Goal: Task Accomplishment & Management: Use online tool/utility

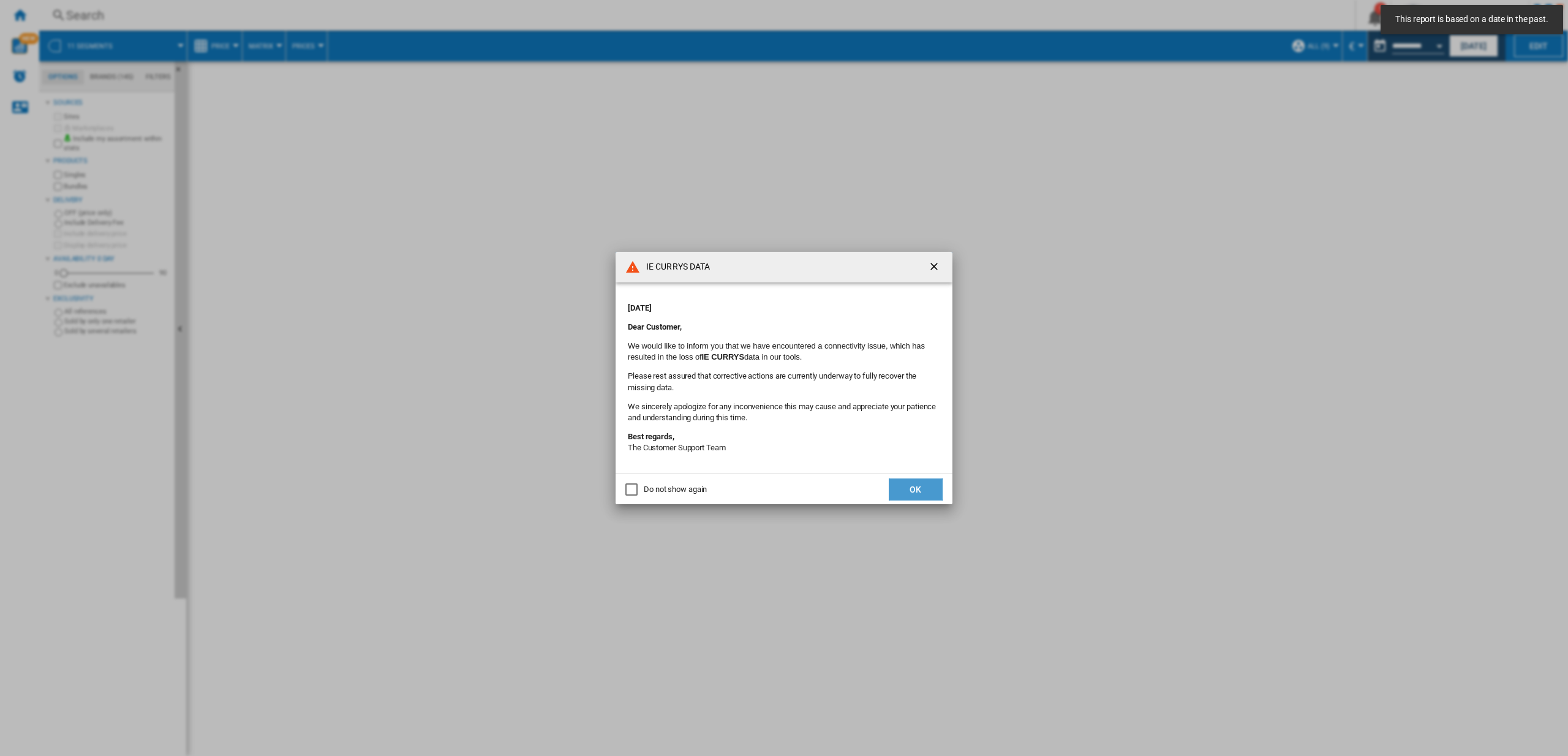
click at [923, 489] on button "OK" at bounding box center [915, 489] width 54 height 22
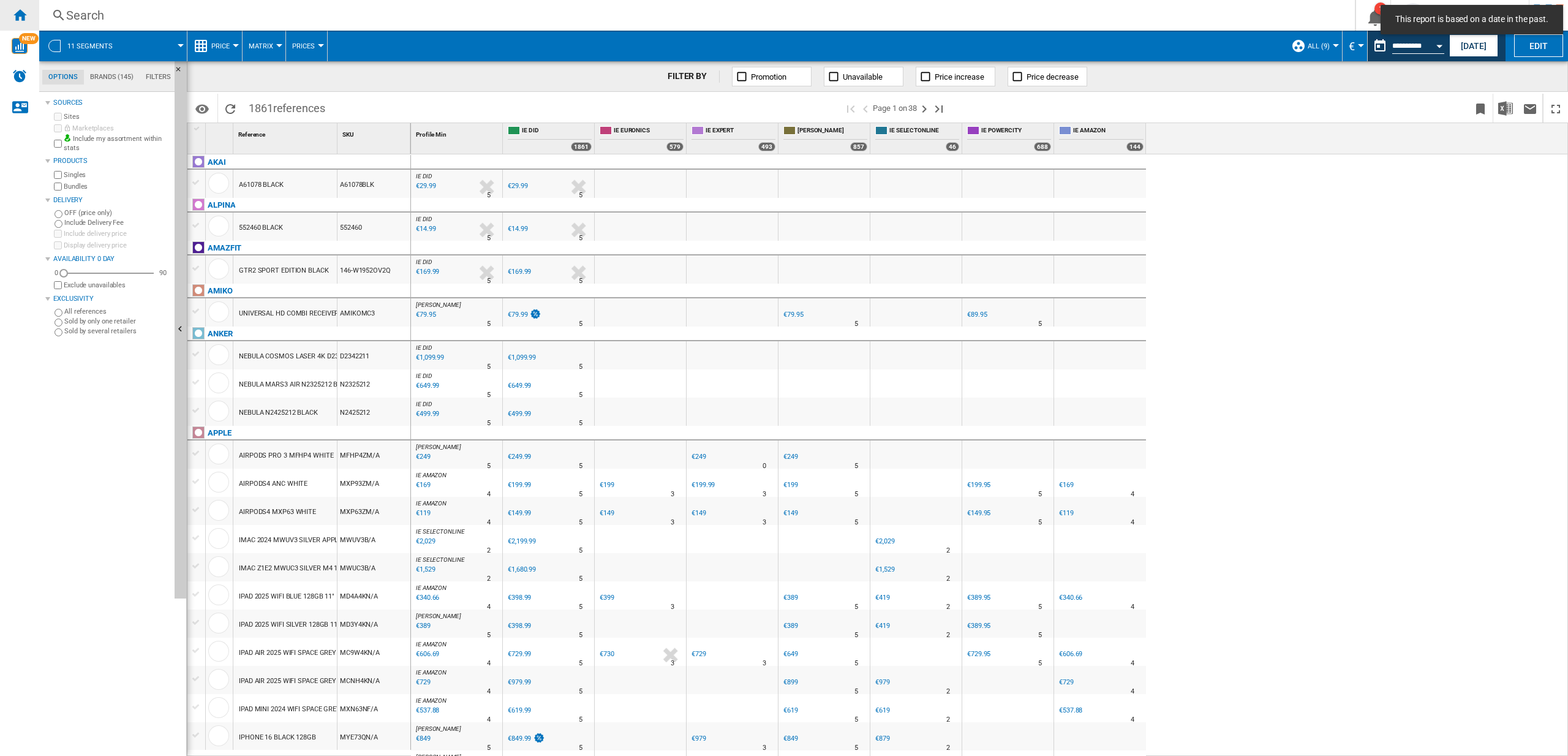
click at [27, 17] on ng-md-icon "Home" at bounding box center [19, 15] width 15 height 15
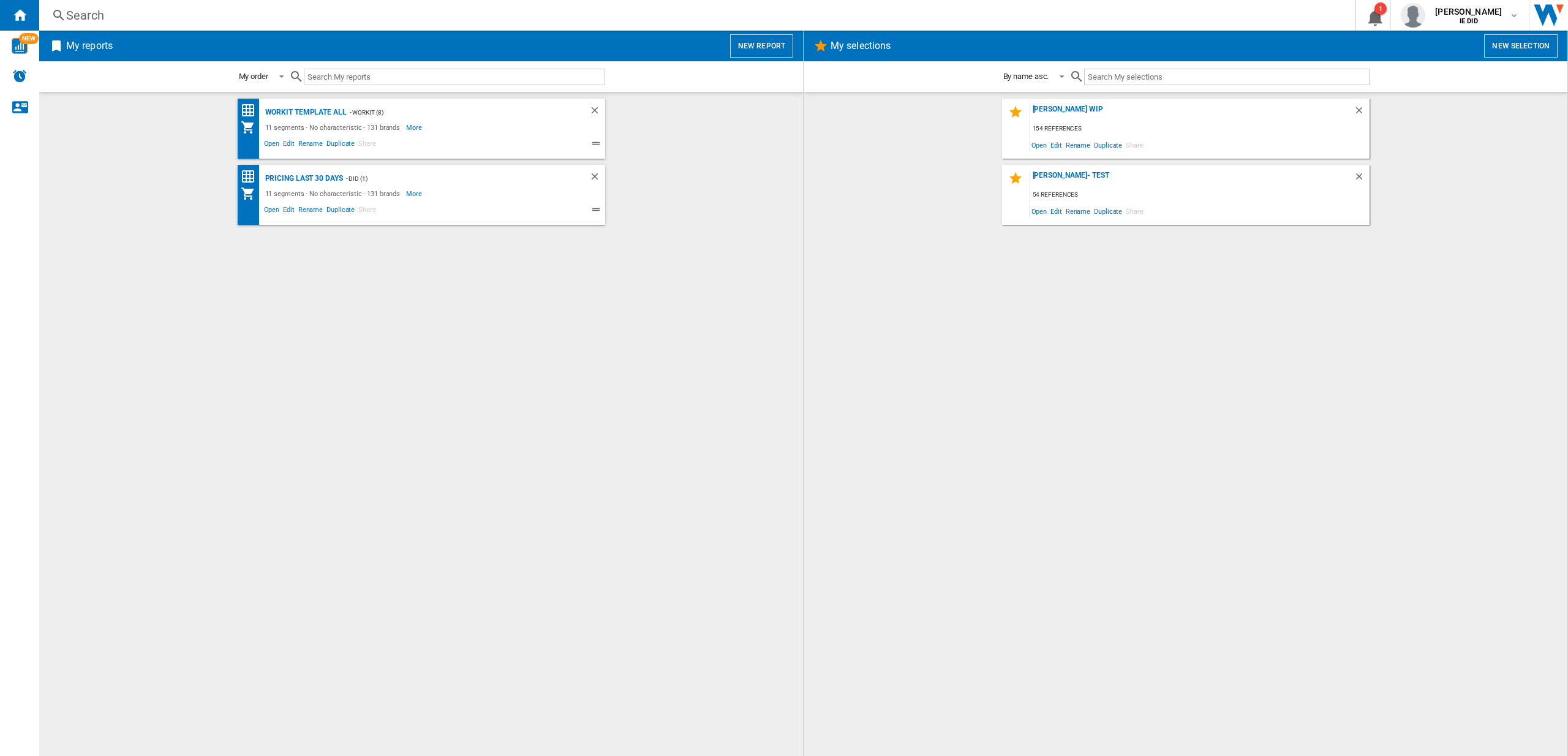
click at [778, 51] on button "New report" at bounding box center [761, 45] width 63 height 23
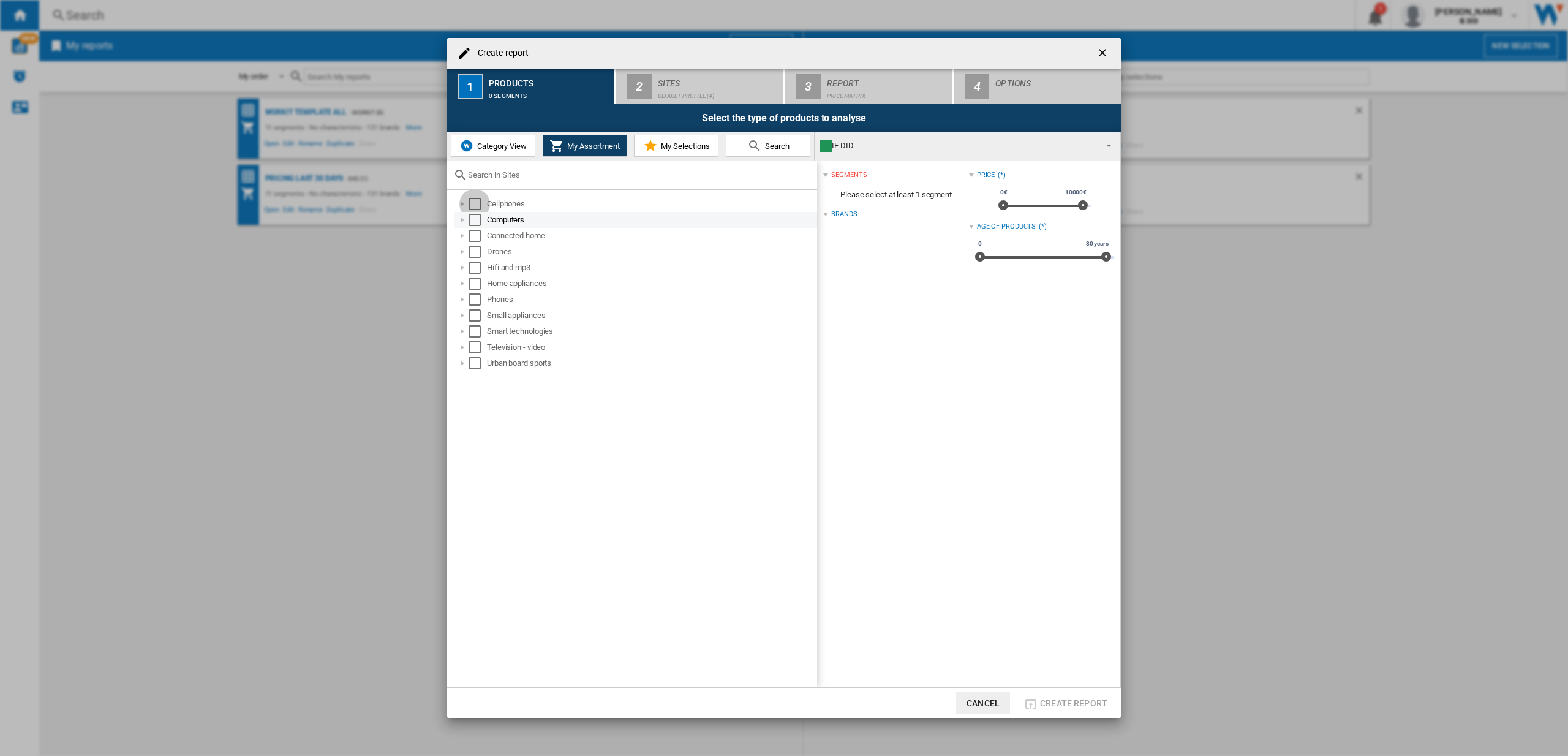
drag, startPoint x: 475, startPoint y: 203, endPoint x: 469, endPoint y: 226, distance: 23.8
click at [475, 203] on div "Select" at bounding box center [475, 203] width 12 height 12
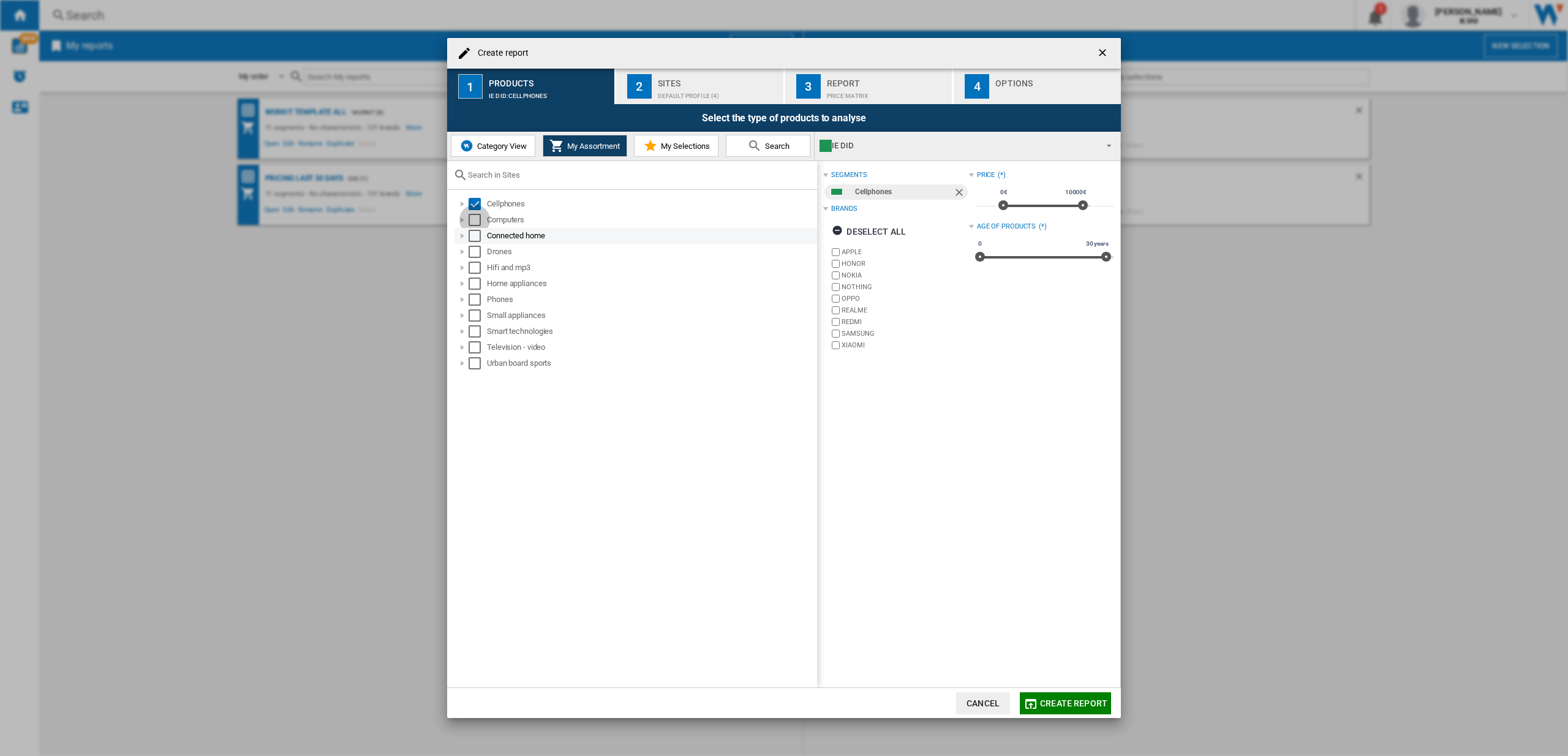
drag, startPoint x: 476, startPoint y: 220, endPoint x: 479, endPoint y: 242, distance: 22.2
click at [477, 220] on div "Select" at bounding box center [475, 220] width 12 height 12
click at [477, 241] on div "Connected home" at bounding box center [636, 236] width 363 height 16
drag, startPoint x: 471, startPoint y: 255, endPoint x: 483, endPoint y: 243, distance: 17.0
click at [474, 255] on div "Select" at bounding box center [475, 251] width 12 height 12
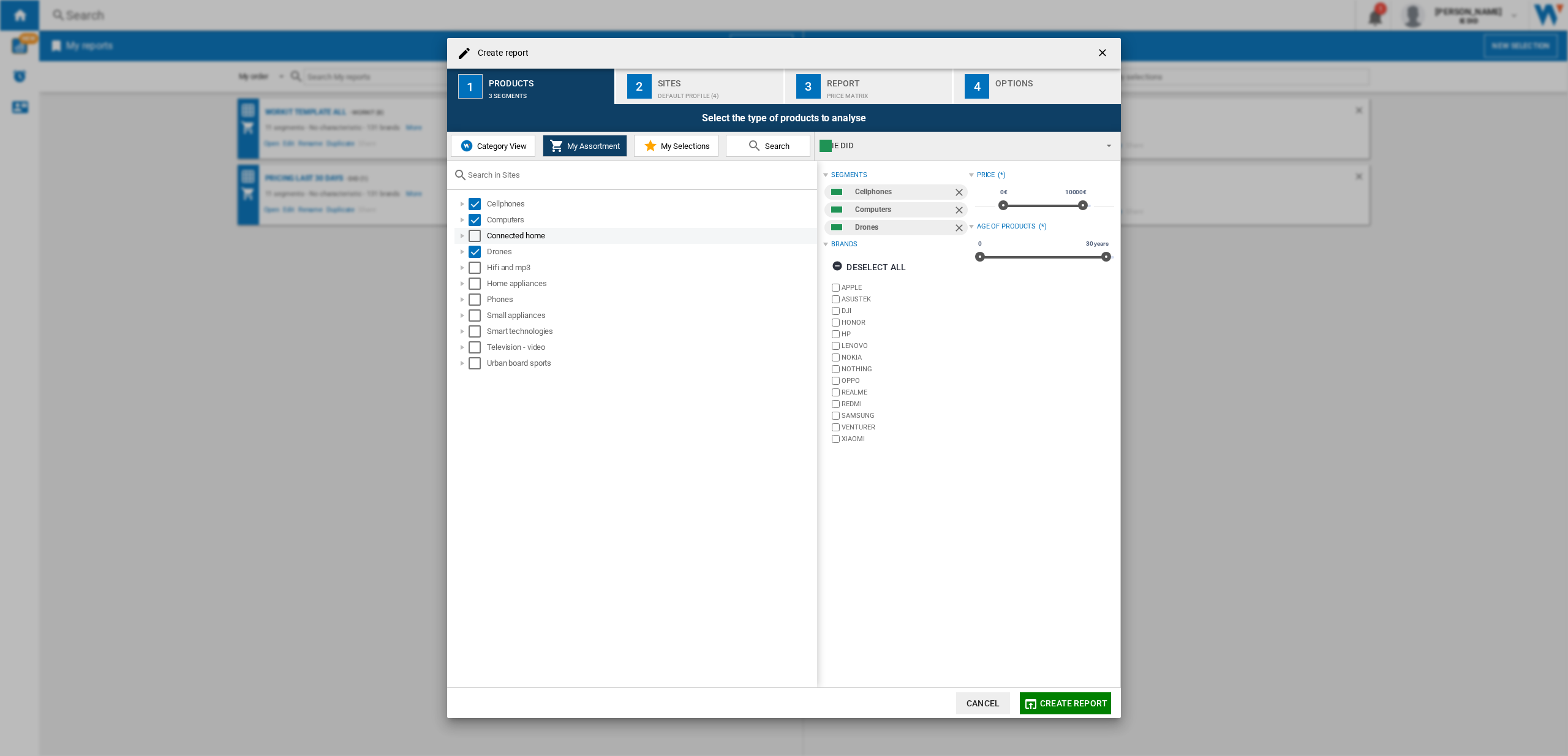
click at [479, 235] on div "Select" at bounding box center [475, 236] width 12 height 12
click at [478, 271] on div "Select" at bounding box center [475, 267] width 12 height 12
drag, startPoint x: 479, startPoint y: 282, endPoint x: 475, endPoint y: 298, distance: 16.5
click at [479, 283] on div "Select" at bounding box center [475, 284] width 12 height 12
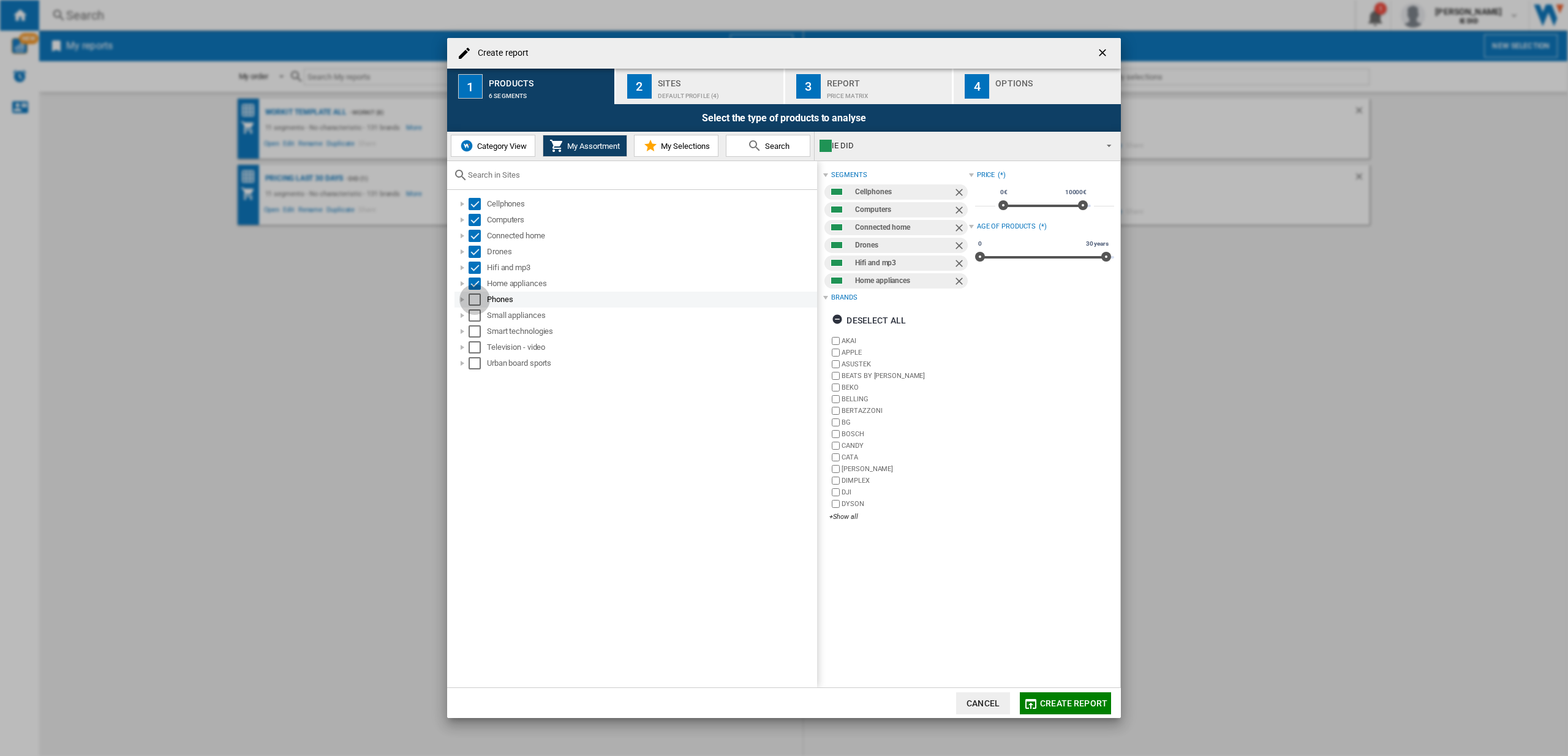
click at [475, 298] on div "Select" at bounding box center [475, 299] width 12 height 12
click at [474, 326] on div "Select" at bounding box center [475, 331] width 12 height 12
click at [479, 313] on div "Select" at bounding box center [475, 315] width 12 height 12
click at [475, 345] on div "Select" at bounding box center [475, 347] width 12 height 12
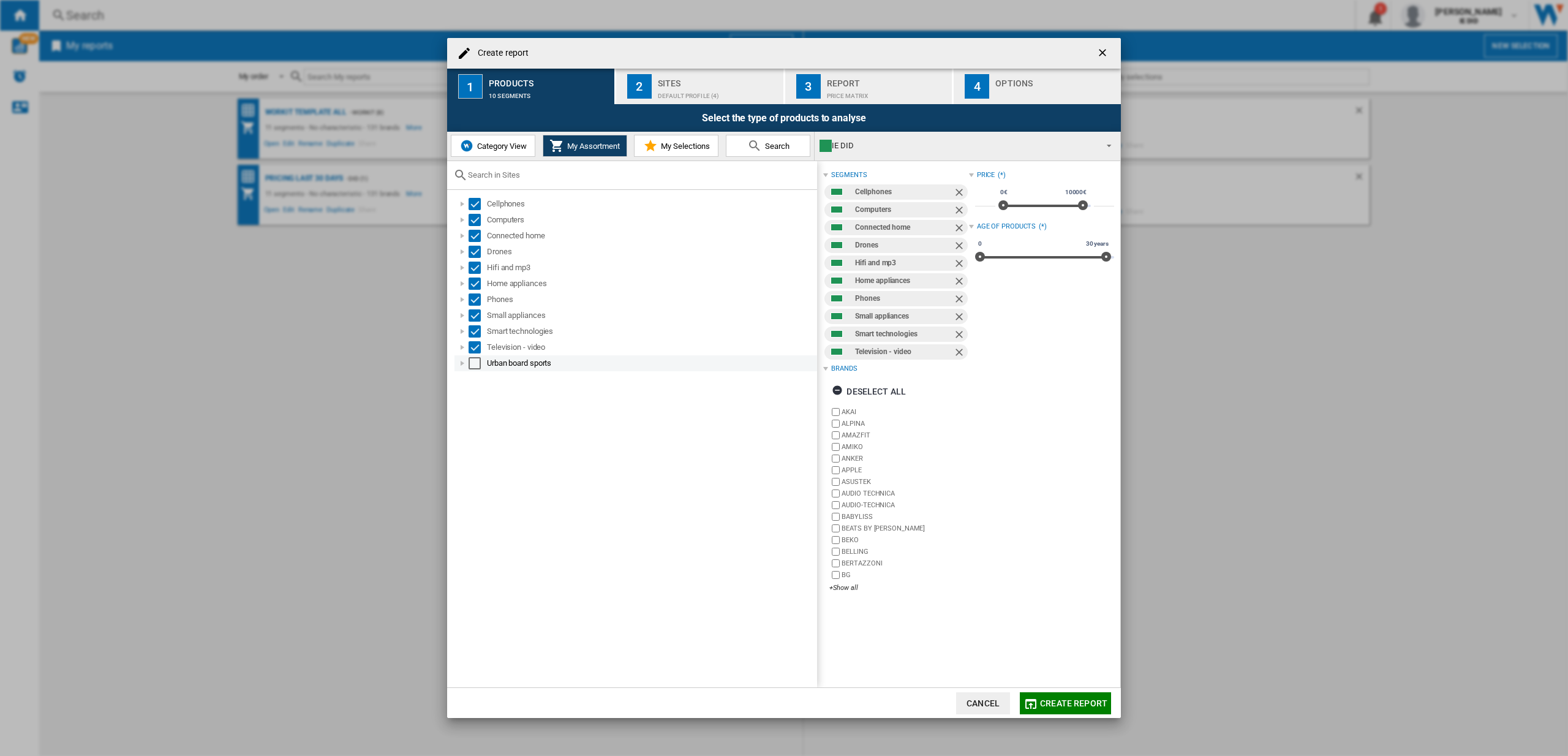
click at [474, 363] on div "Select" at bounding box center [475, 363] width 12 height 12
click at [699, 91] on div "Default profile (4)" at bounding box center [718, 93] width 121 height 13
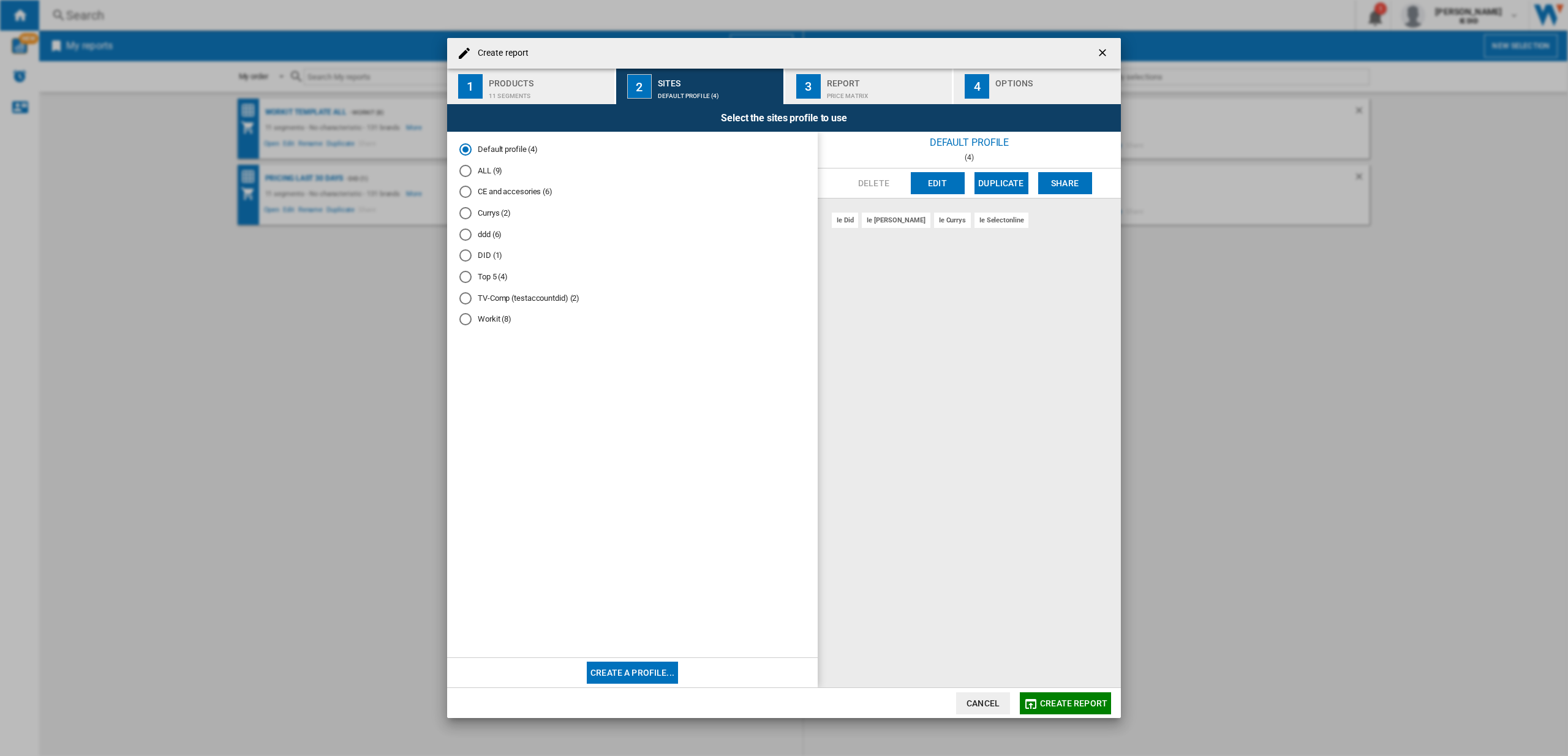
click at [469, 175] on div "ALL (9)" at bounding box center [465, 170] width 12 height 12
click at [1072, 700] on span "Create report" at bounding box center [1073, 703] width 67 height 10
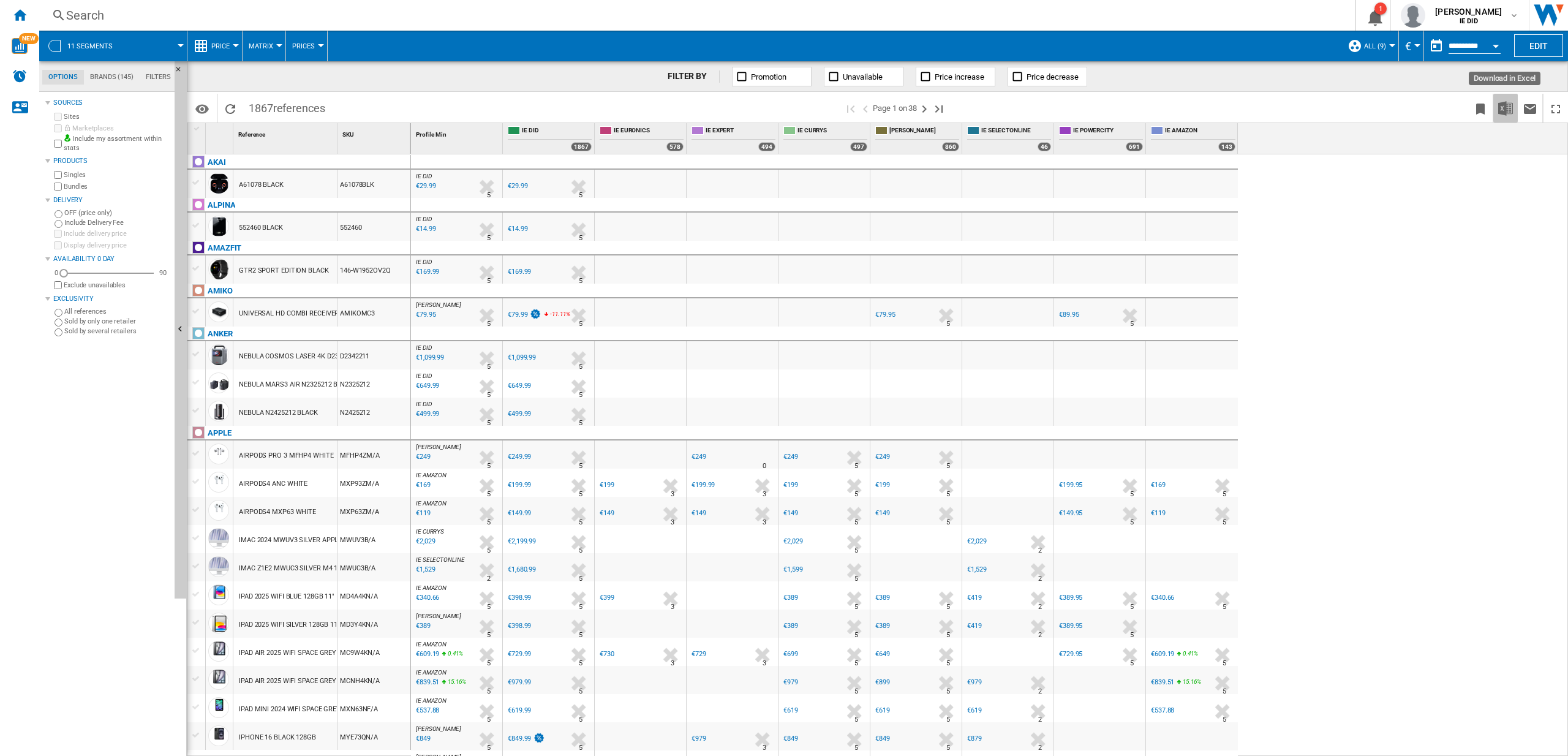
click at [1502, 109] on img "Download in Excel" at bounding box center [1506, 109] width 15 height 15
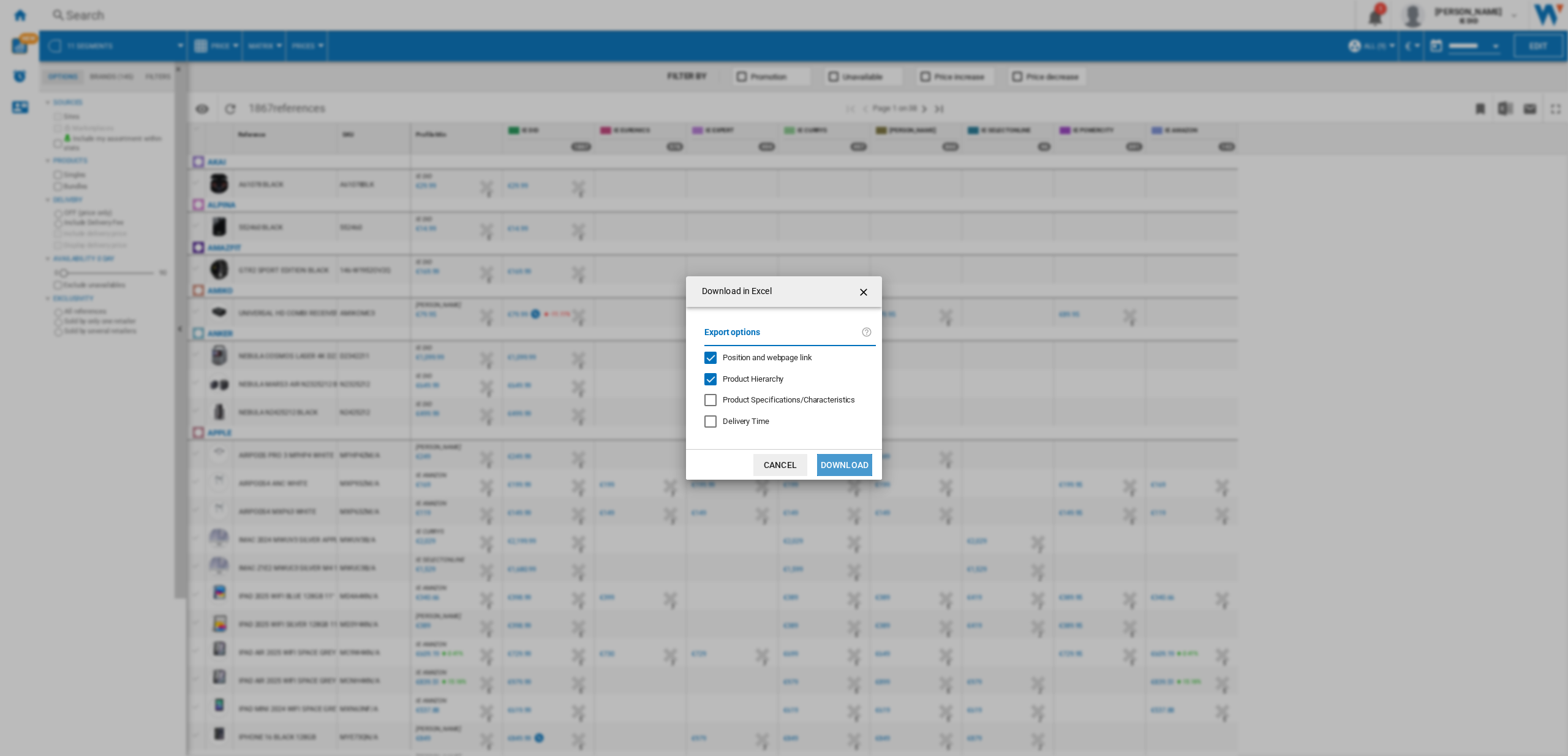
click at [850, 462] on button "Download" at bounding box center [845, 464] width 55 height 22
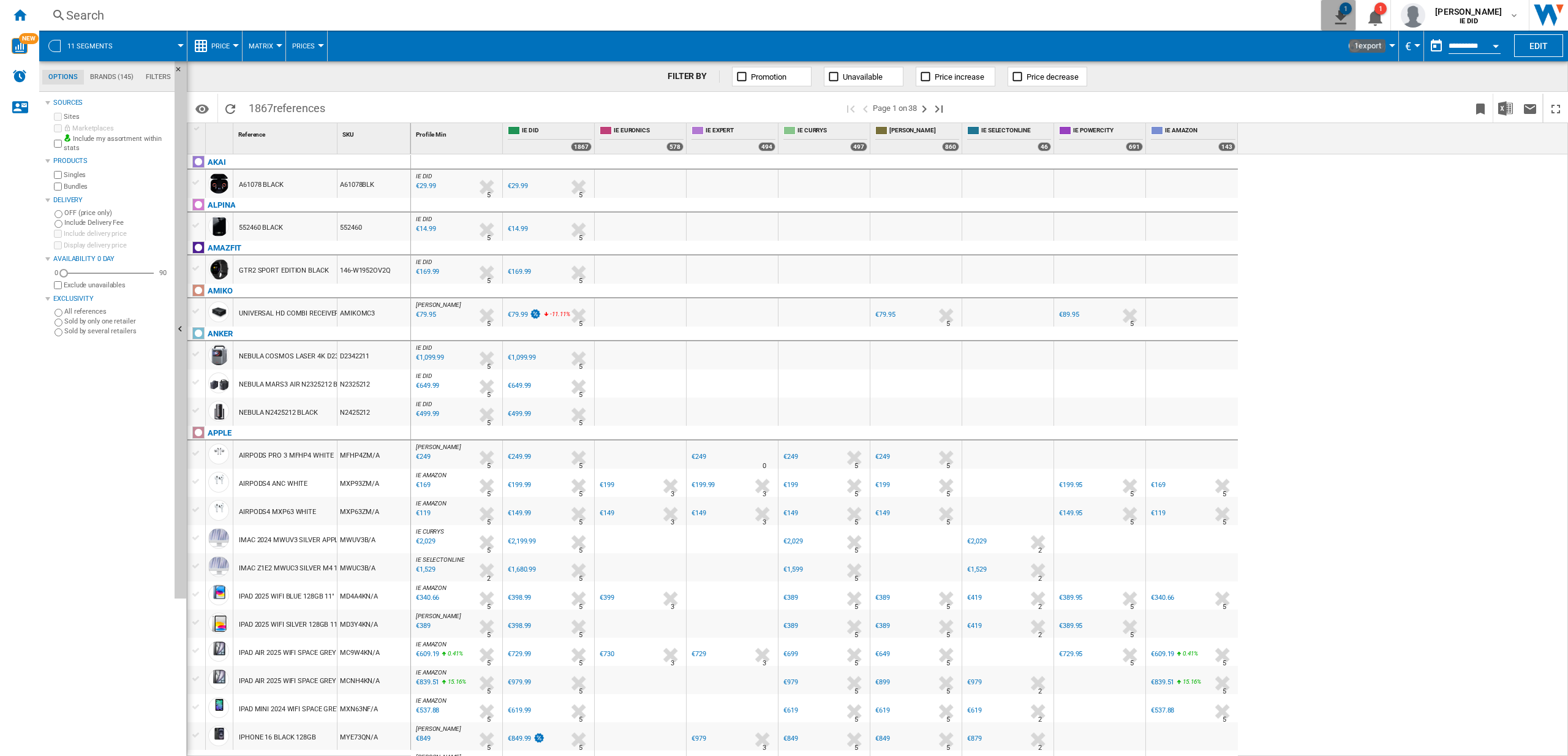
click at [1346, 15] on ng-md-icon "1\a export" at bounding box center [1338, 15] width 15 height 15
